Goal: Communication & Community: Participate in discussion

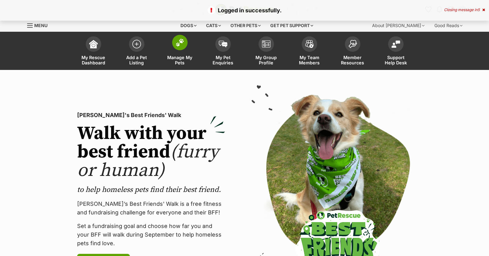
click at [178, 47] on span at bounding box center [179, 42] width 15 height 15
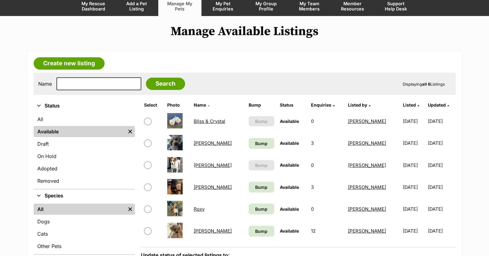
scroll to position [62, 0]
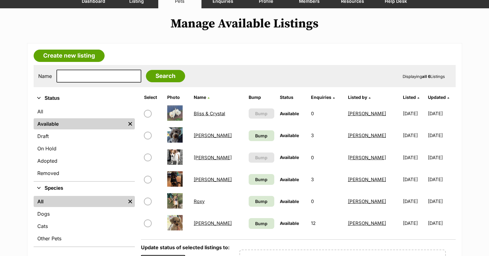
click at [197, 179] on link "[PERSON_NAME]" at bounding box center [213, 180] width 38 height 6
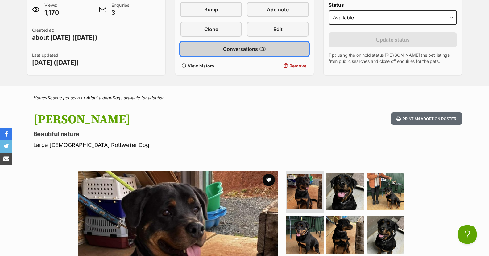
click at [252, 47] on span "Conversations (3)" at bounding box center [244, 48] width 43 height 7
